Goal: Information Seeking & Learning: Learn about a topic

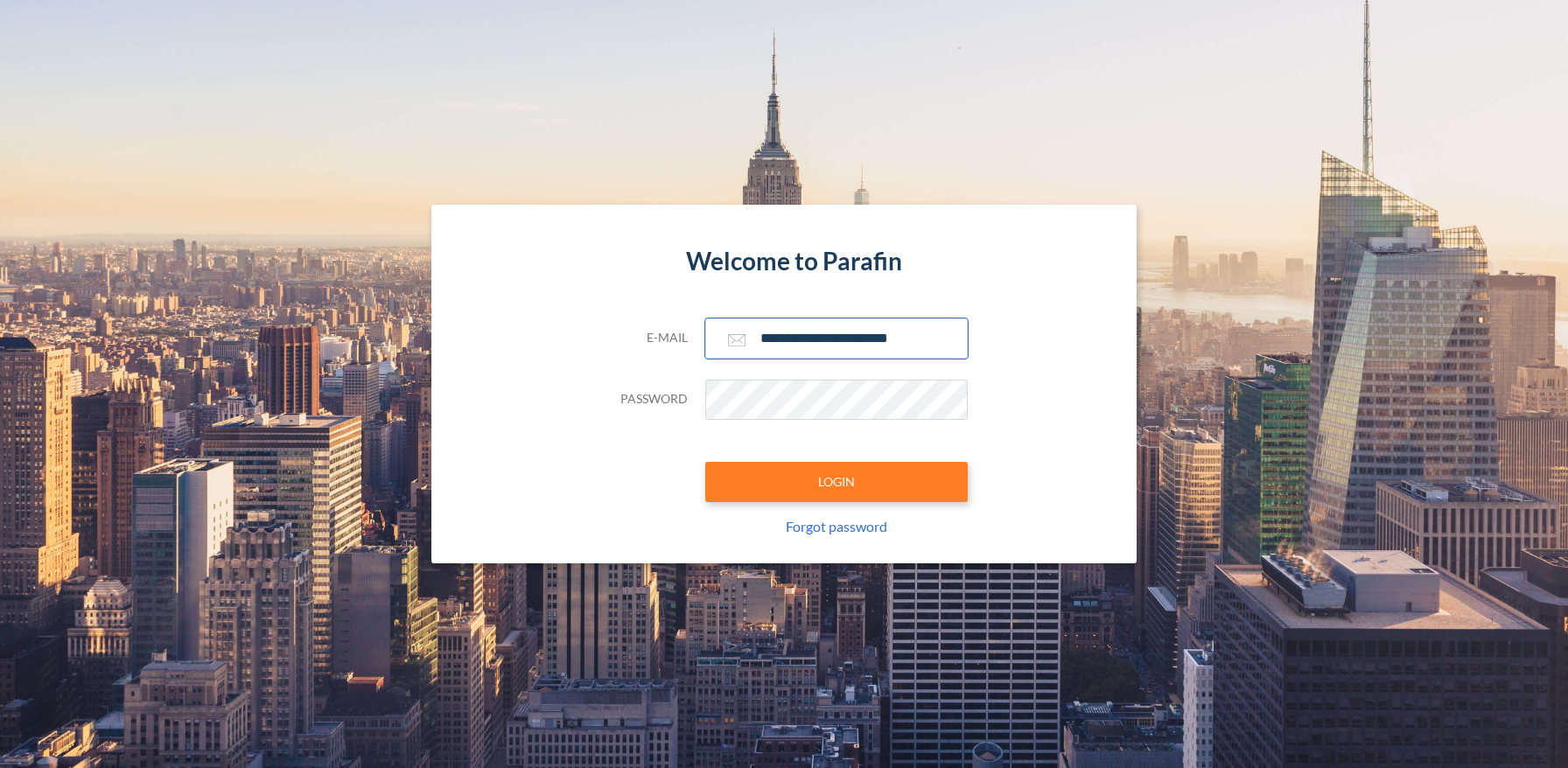
type input "**********"
click at [836, 481] on button "LOGIN" at bounding box center [837, 482] width 263 height 41
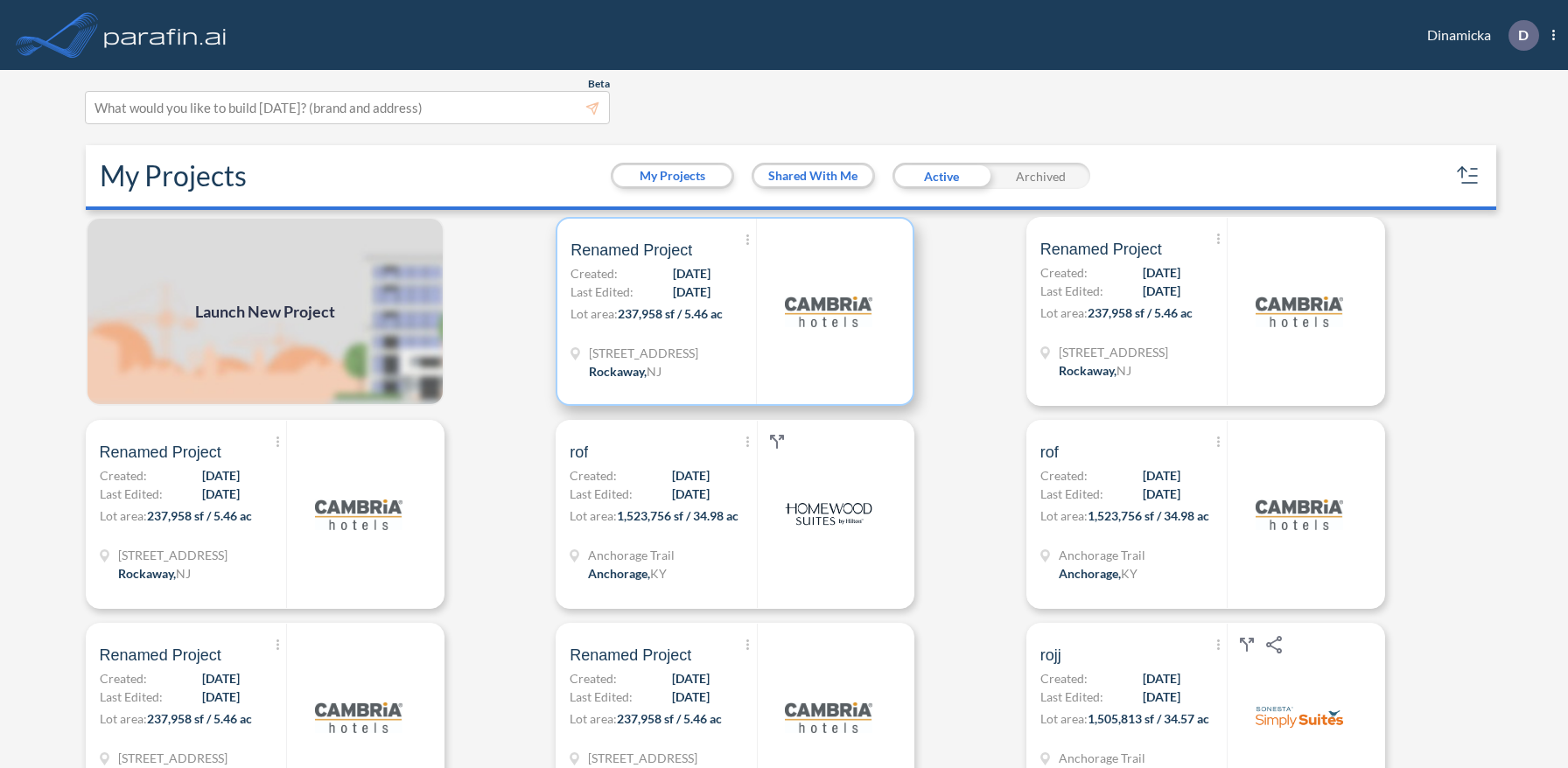
scroll to position [5, 0]
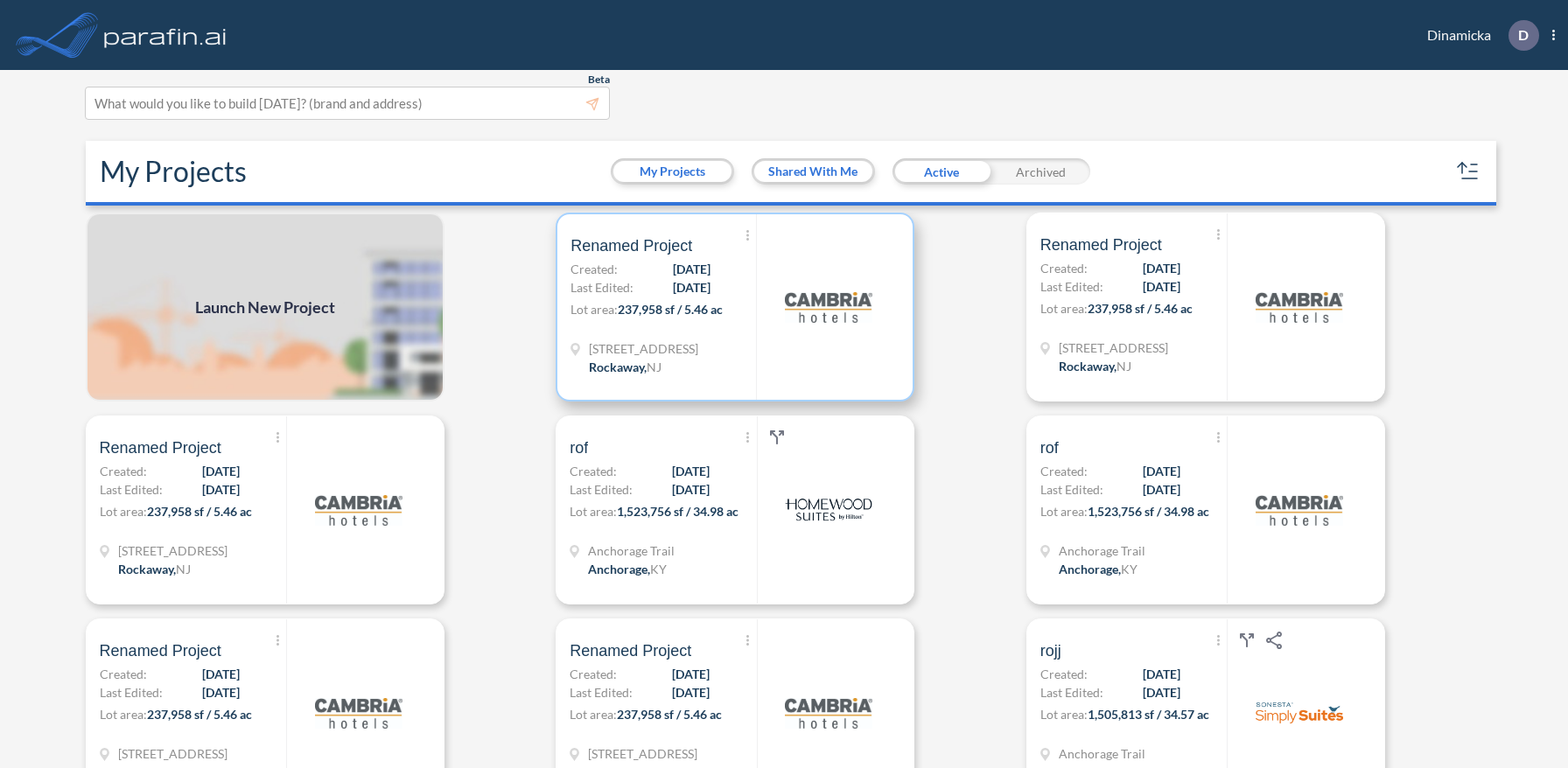
click at [735, 306] on p "Lot area: 237,958 sf / 5.46 ac" at bounding box center [662, 313] width 185 height 26
